Goal: Find specific page/section: Find specific page/section

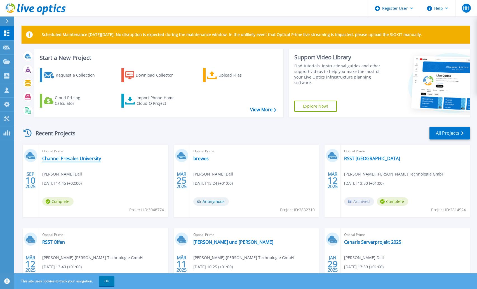
click at [68, 159] on link "Channel Presales University" at bounding box center [71, 159] width 59 height 6
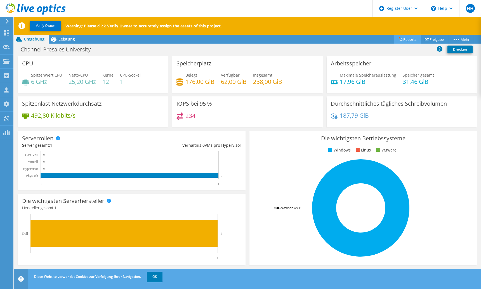
click at [401, 40] on link "Reports" at bounding box center [407, 39] width 27 height 9
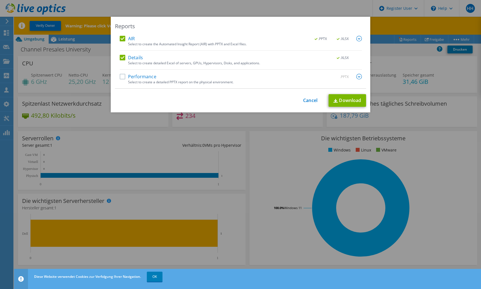
click at [431, 124] on div "Reports AIR .PPTX .XLSX Select to create the Automated Insight Report (AIR) wit…" at bounding box center [240, 145] width 481 height 256
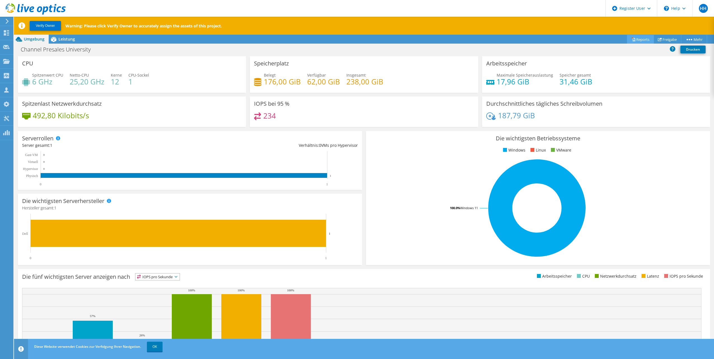
click at [481, 37] on link "Reports" at bounding box center [640, 39] width 27 height 9
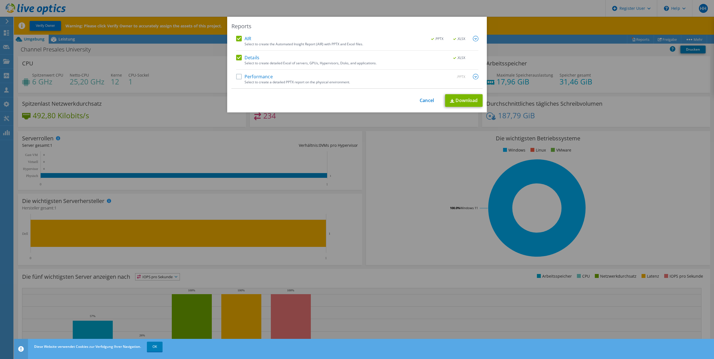
click at [481, 126] on div "Reports AIR .PPTX .XLSX Select to create the Automated Insight Report (AIR) wit…" at bounding box center [357, 179] width 714 height 325
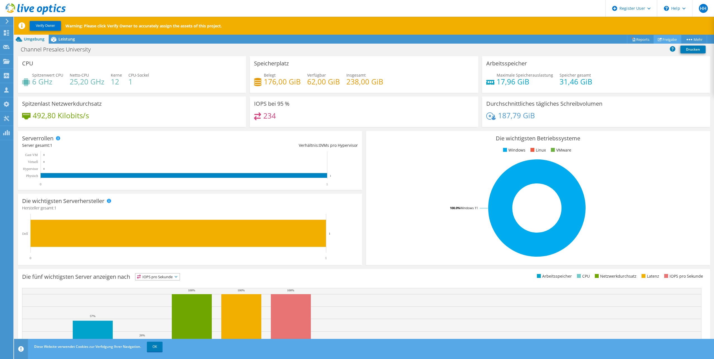
click at [481, 40] on link "Freigabe" at bounding box center [667, 39] width 28 height 9
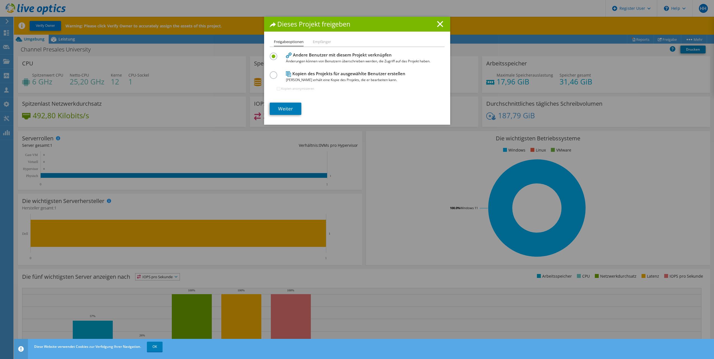
click at [481, 151] on div "Dieses Projekt freigeben Freigabeoptionen Empfänger Andere Benutzer mit diesem …" at bounding box center [357, 179] width 714 height 325
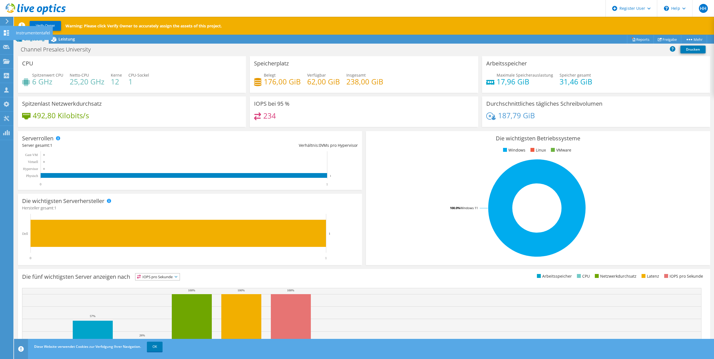
click at [6, 34] on icon at bounding box center [6, 32] width 7 height 5
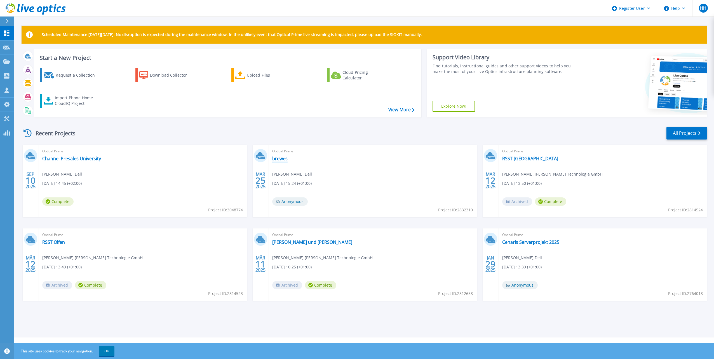
click at [276, 159] on link "brewes" at bounding box center [279, 159] width 15 height 6
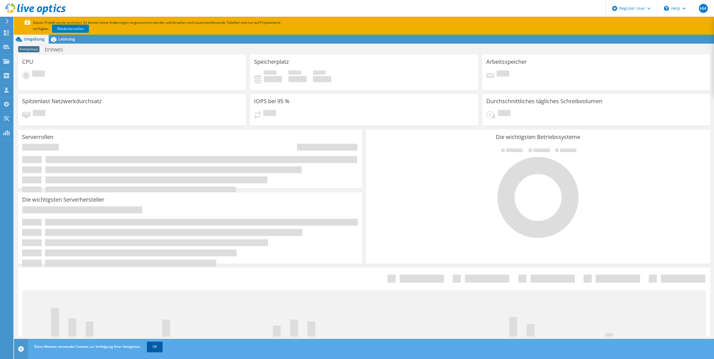
click at [157, 348] on link "OK" at bounding box center [155, 347] width 16 height 10
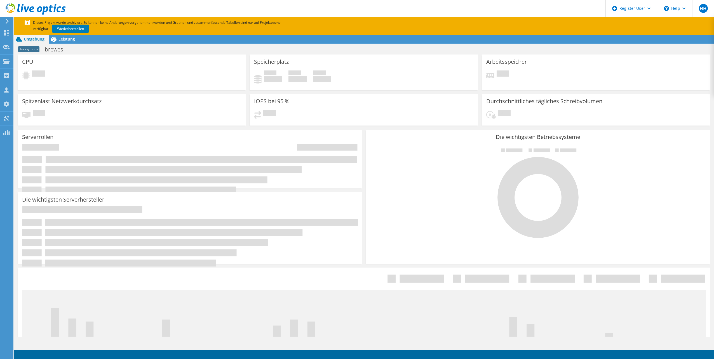
click at [623, 108] on div "Durchschnittliches tägliches Schreibvolumen Ausstehend" at bounding box center [596, 110] width 228 height 32
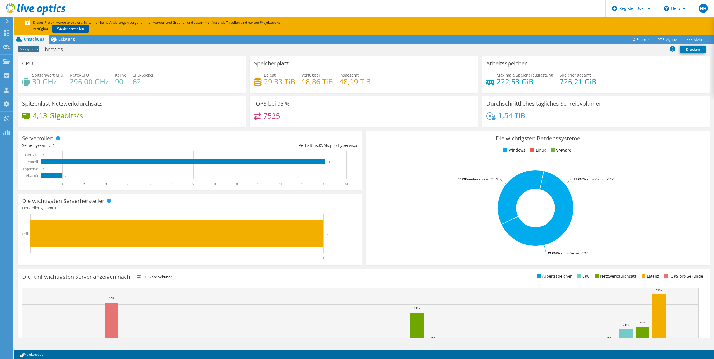
click at [63, 27] on link "Wiederherstellen" at bounding box center [70, 29] width 37 height 8
click at [4, 35] on icon at bounding box center [6, 32] width 7 height 5
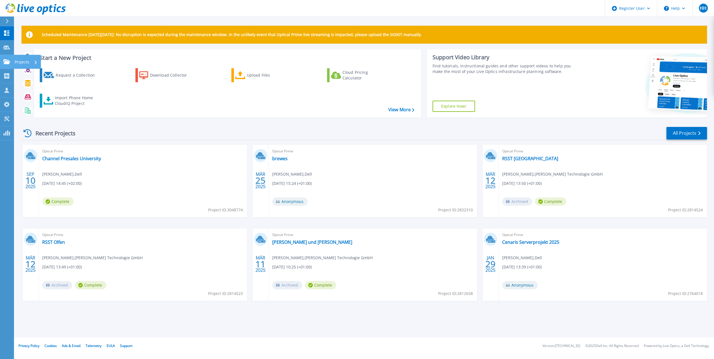
click at [18, 62] on p "Projects" at bounding box center [22, 62] width 15 height 15
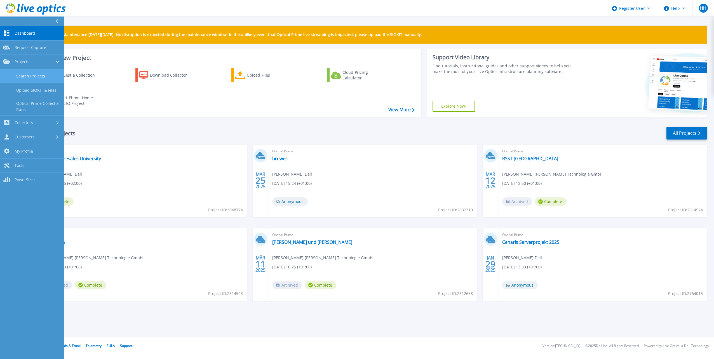
click at [34, 78] on link "Search Projects" at bounding box center [32, 76] width 64 height 14
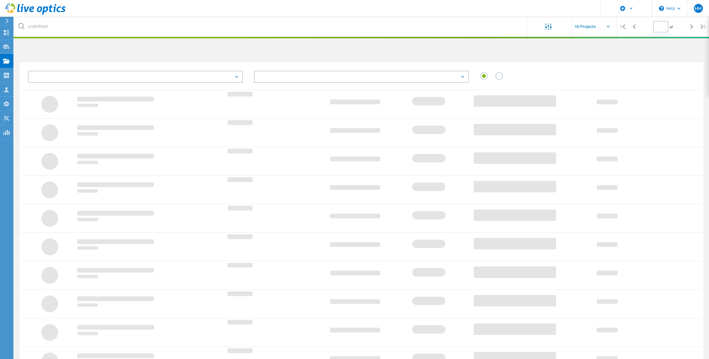
type input "1"
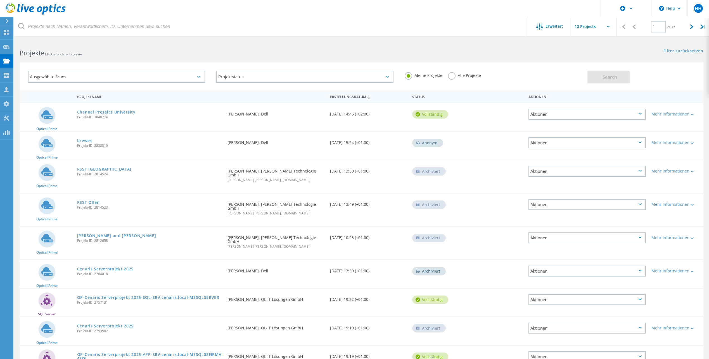
click at [451, 75] on label "Alle Projekte" at bounding box center [464, 74] width 33 height 5
click at [0, 0] on input "Alle Projekte" at bounding box center [0, 0] width 0 height 0
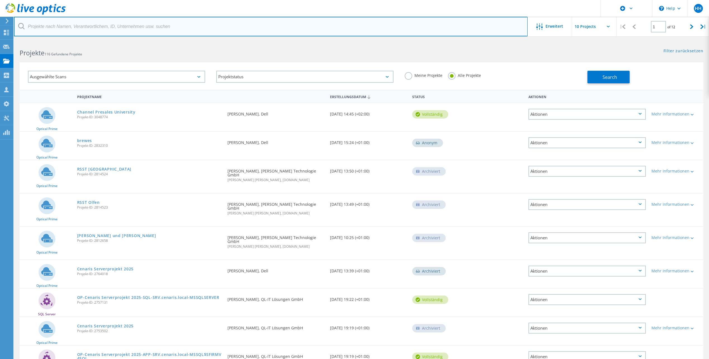
click at [55, 27] on input "text" at bounding box center [271, 27] width 514 height 20
paste input "igus-Koeln C-RPVXR01"
type input "igus-Koeln C-RPVXR01"
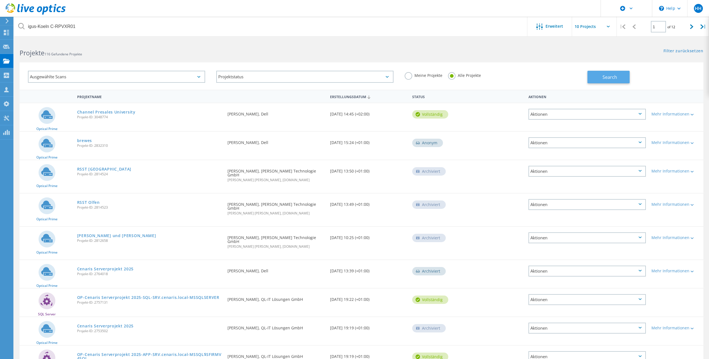
click at [616, 77] on span "Search" at bounding box center [610, 77] width 15 height 6
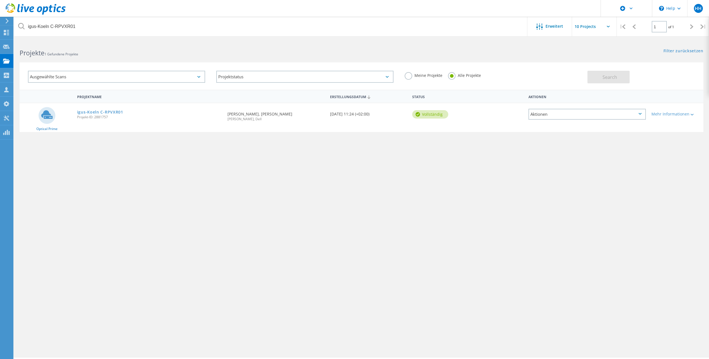
click at [641, 116] on div "Aktionen" at bounding box center [587, 114] width 117 height 11
click at [559, 110] on div "Projektdetails" at bounding box center [587, 110] width 116 height 9
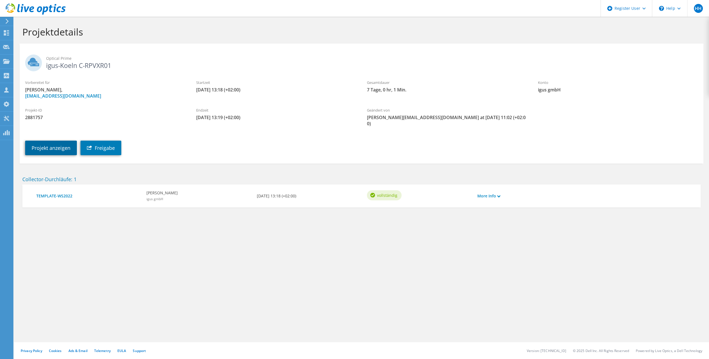
click at [48, 143] on link "Projekt anzeigen" at bounding box center [51, 148] width 52 height 15
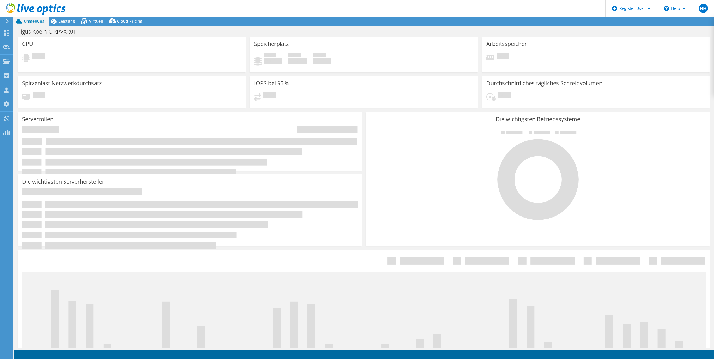
select select "EUFrankfurt"
select select "USD"
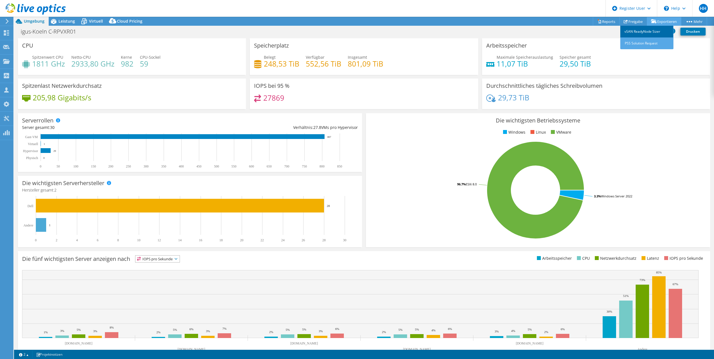
click at [648, 32] on link "vSAN ReadyNode Sizer" at bounding box center [646, 32] width 53 height 12
